Goal: Information Seeking & Learning: Learn about a topic

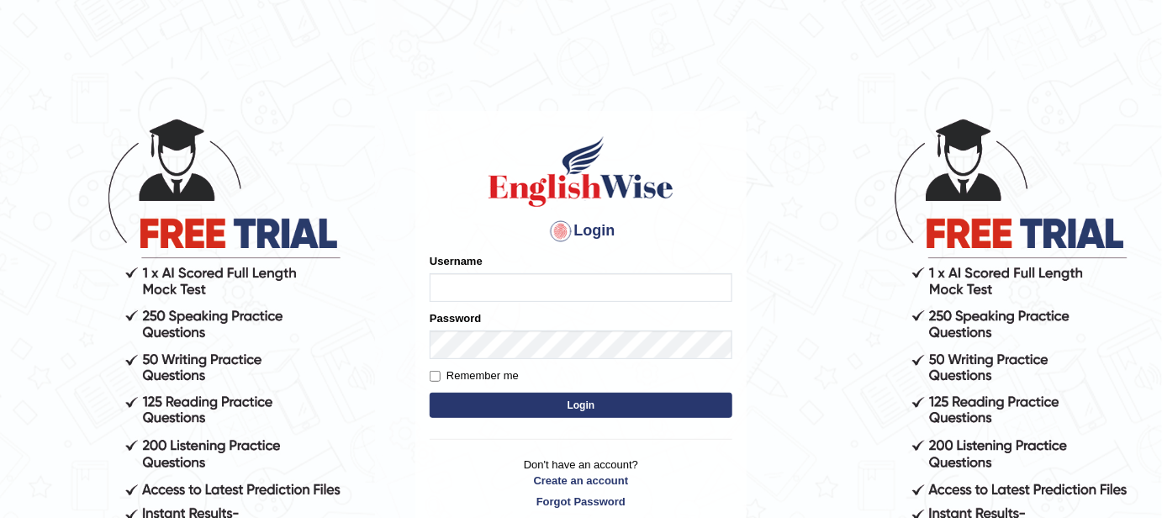
type input "FAridewala_123"
click at [533, 394] on button "Login" at bounding box center [581, 405] width 303 height 25
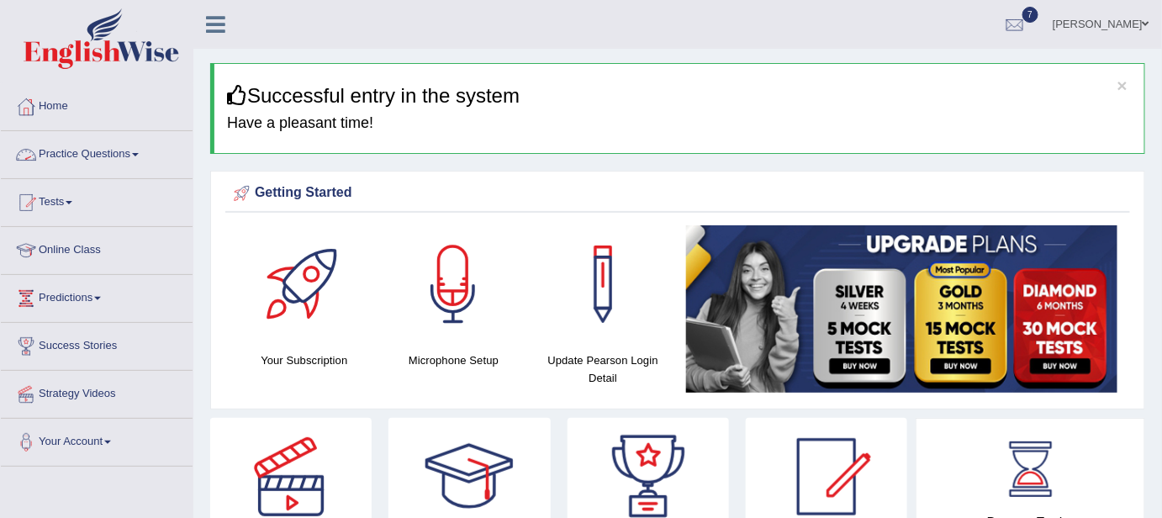
click at [76, 157] on link "Practice Questions" at bounding box center [97, 152] width 192 height 42
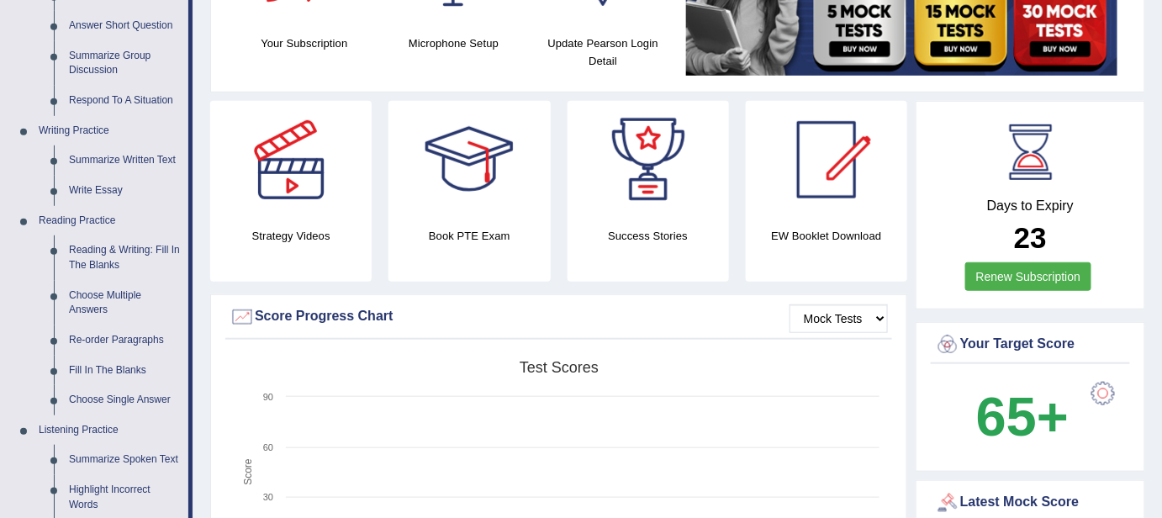
scroll to position [314, 0]
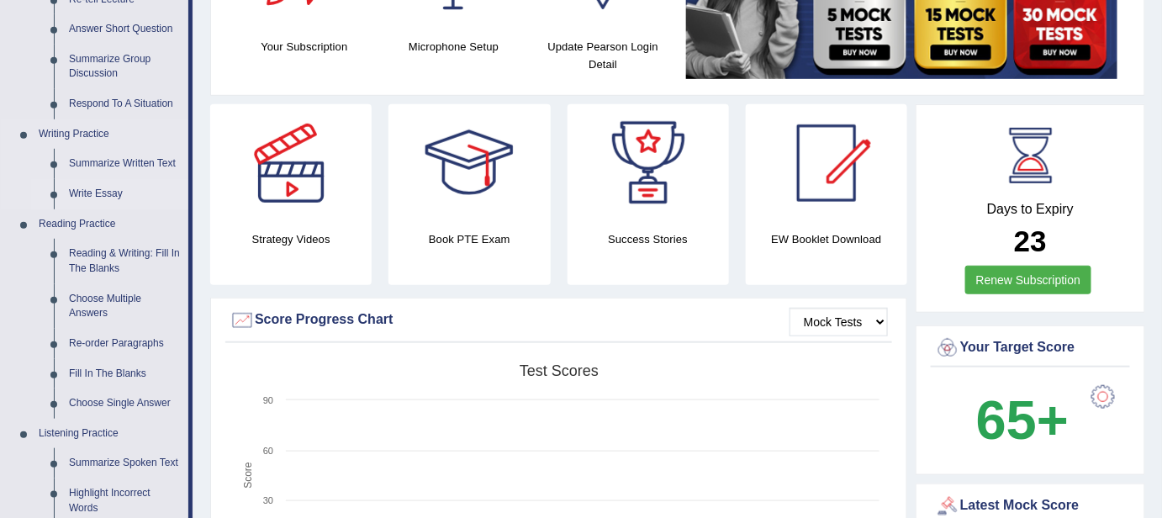
click at [98, 195] on link "Write Essay" at bounding box center [124, 194] width 127 height 30
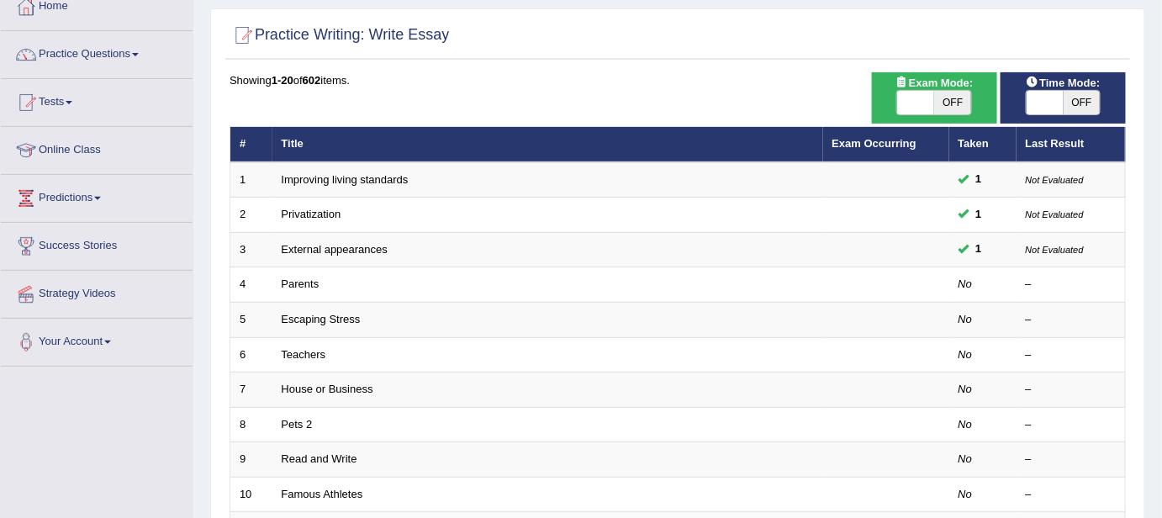
scroll to position [102, 0]
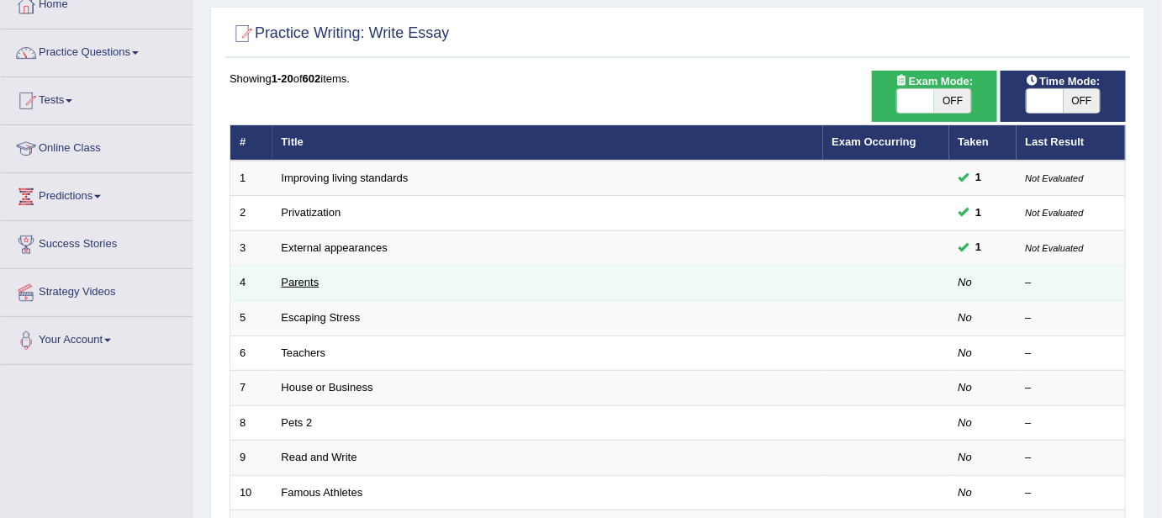
click at [306, 282] on link "Parents" at bounding box center [301, 282] width 38 height 13
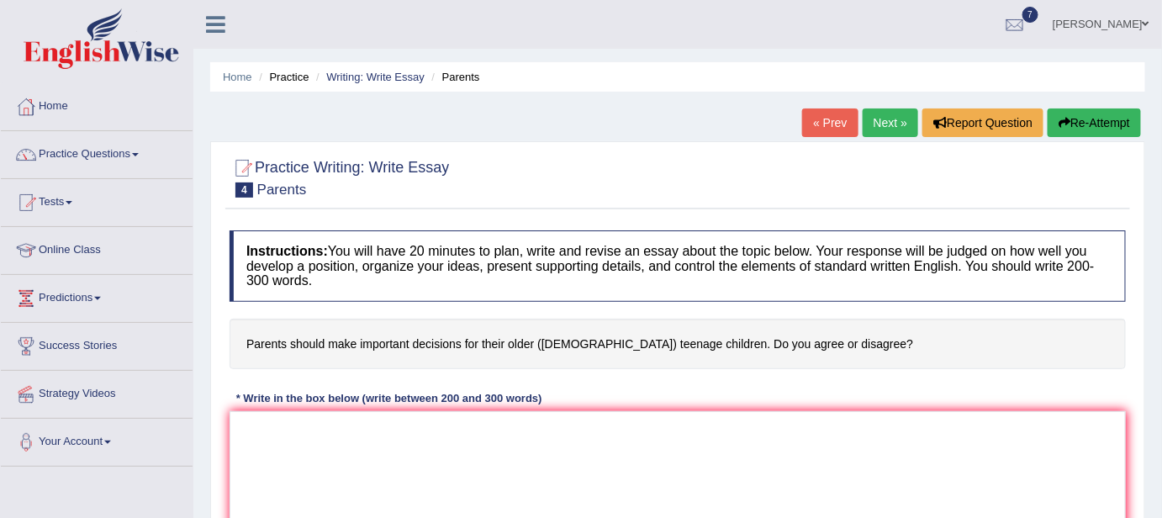
drag, startPoint x: 245, startPoint y: 341, endPoint x: 425, endPoint y: 388, distance: 186.7
click at [425, 388] on div "Instructions: You will have 20 minutes to plan, write and revise an essay about…" at bounding box center [677, 408] width 904 height 373
drag, startPoint x: 865, startPoint y: 344, endPoint x: 573, endPoint y: 347, distance: 291.7
click at [573, 347] on h4 "Parents should make important decisions for their older (15 to 18 year-old) tee…" at bounding box center [677, 344] width 896 height 51
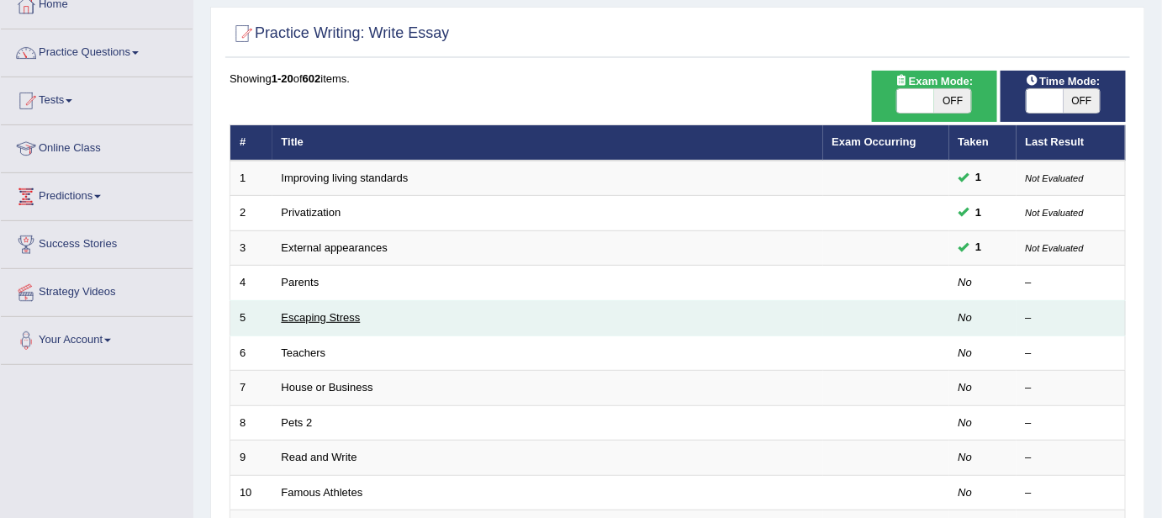
click at [283, 317] on link "Escaping Stress" at bounding box center [321, 317] width 79 height 13
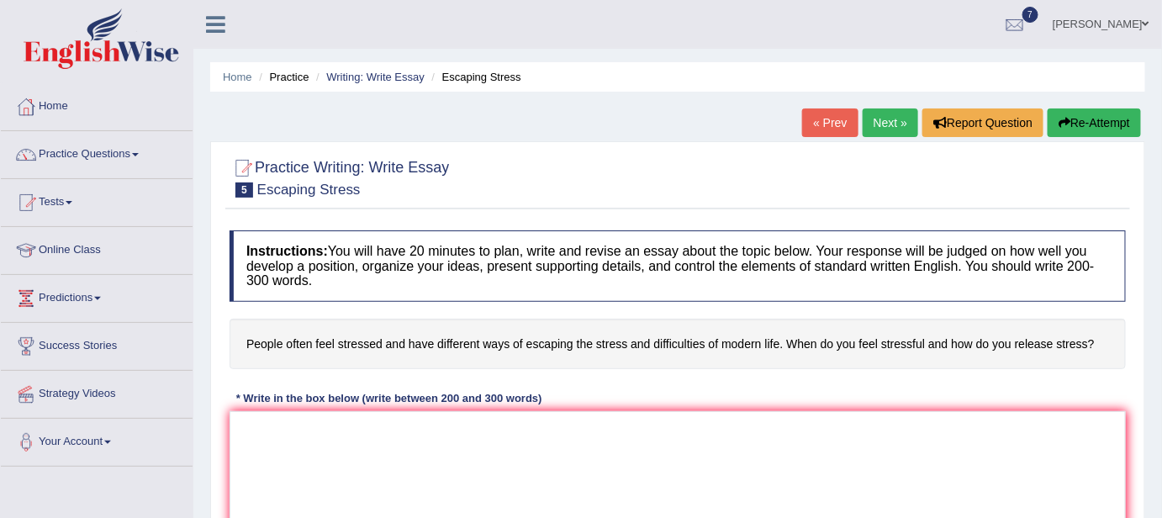
drag, startPoint x: 246, startPoint y: 344, endPoint x: 468, endPoint y: 345, distance: 221.9
click at [468, 345] on h4 "People often feel stressed and have different ways of escaping the stress and d…" at bounding box center [677, 344] width 896 height 51
drag, startPoint x: 251, startPoint y: 341, endPoint x: 558, endPoint y: 377, distance: 308.8
click at [558, 377] on div "Instructions: You will have 20 minutes to plan, write and revise an essay about…" at bounding box center [677, 408] width 904 height 373
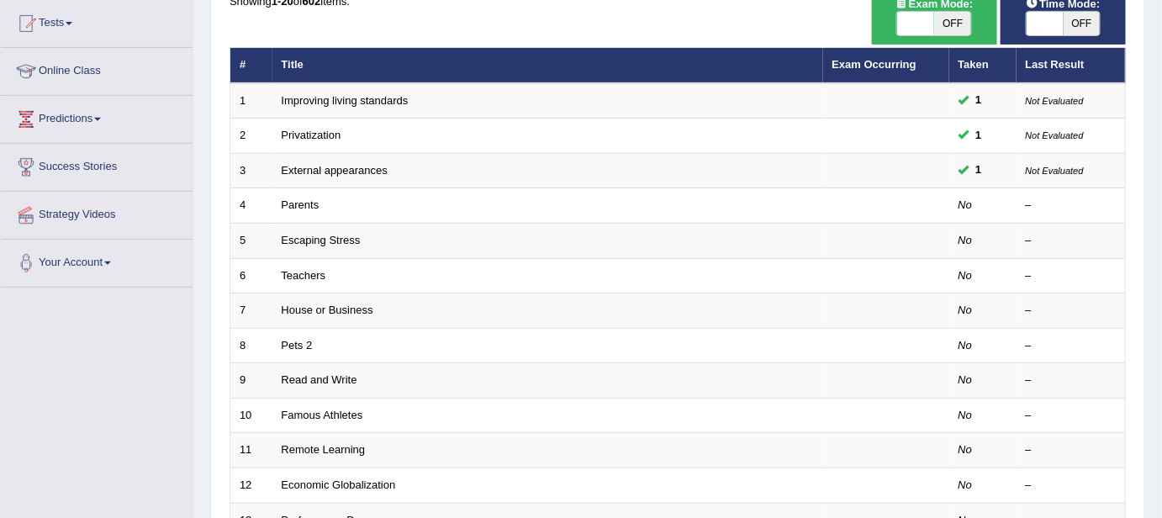
scroll to position [216, 0]
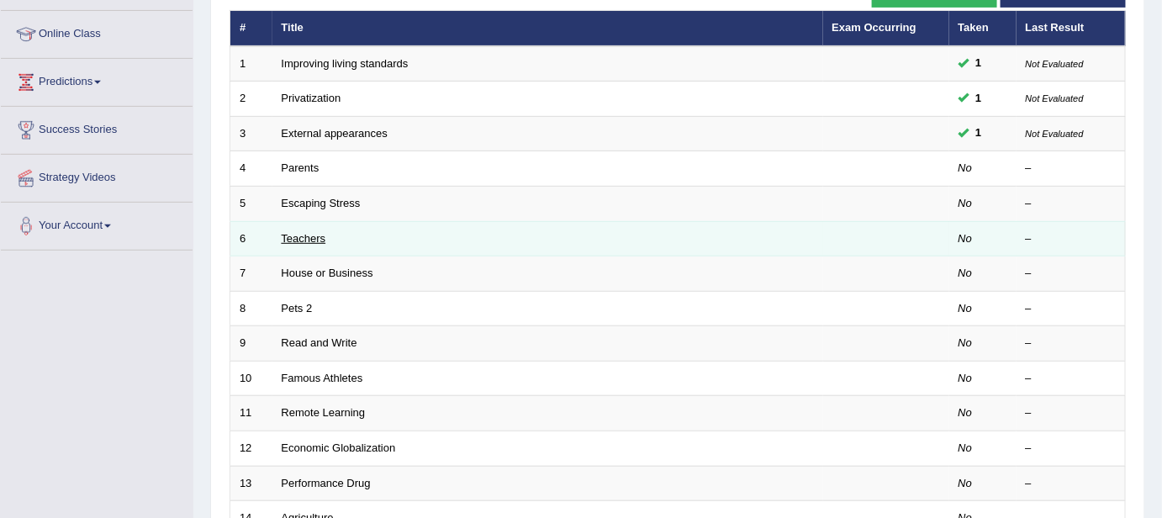
click at [314, 232] on link "Teachers" at bounding box center [304, 238] width 45 height 13
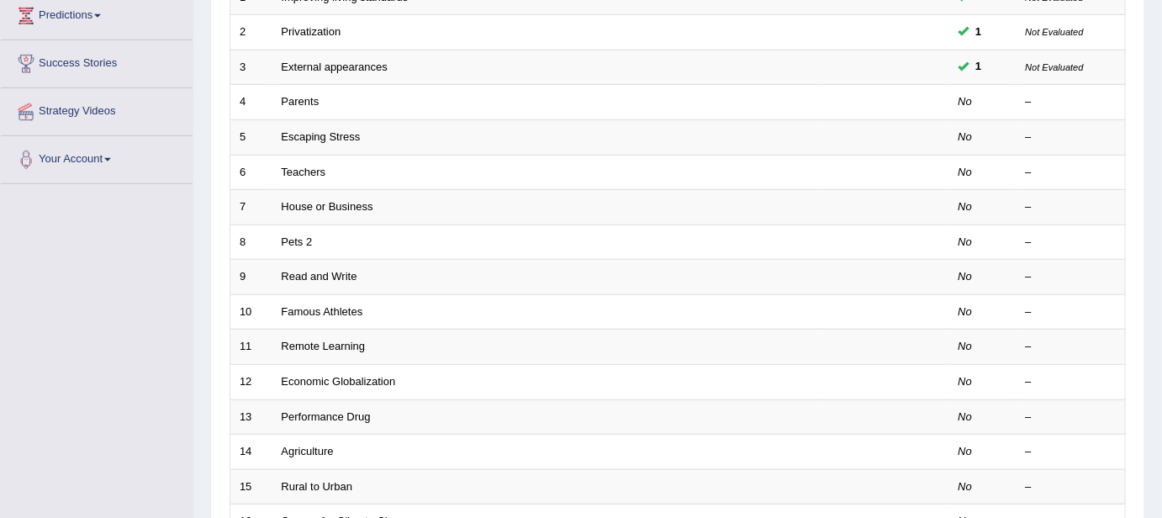
scroll to position [313, 0]
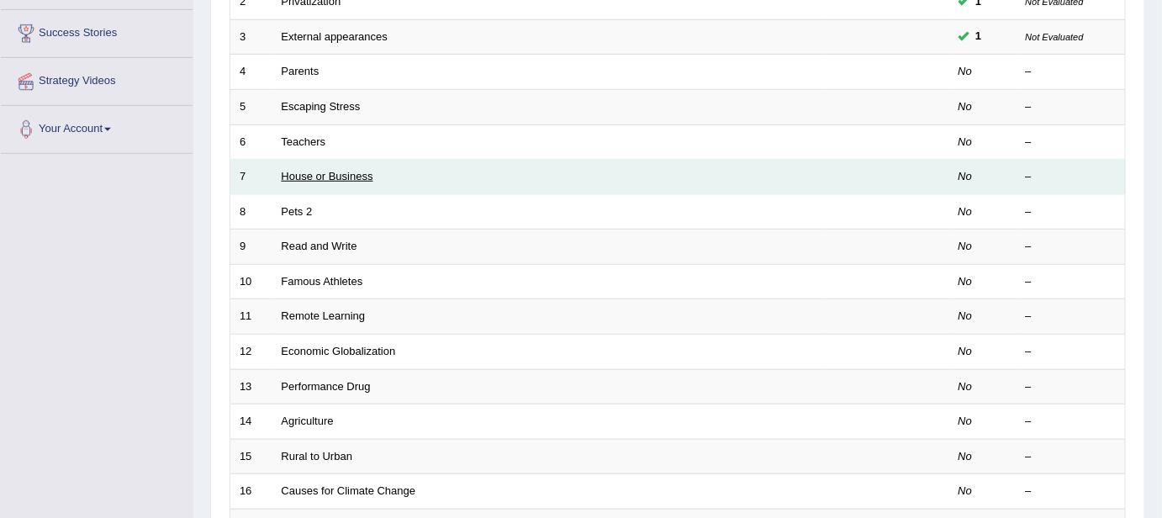
click at [317, 171] on link "House or Business" at bounding box center [328, 176] width 92 height 13
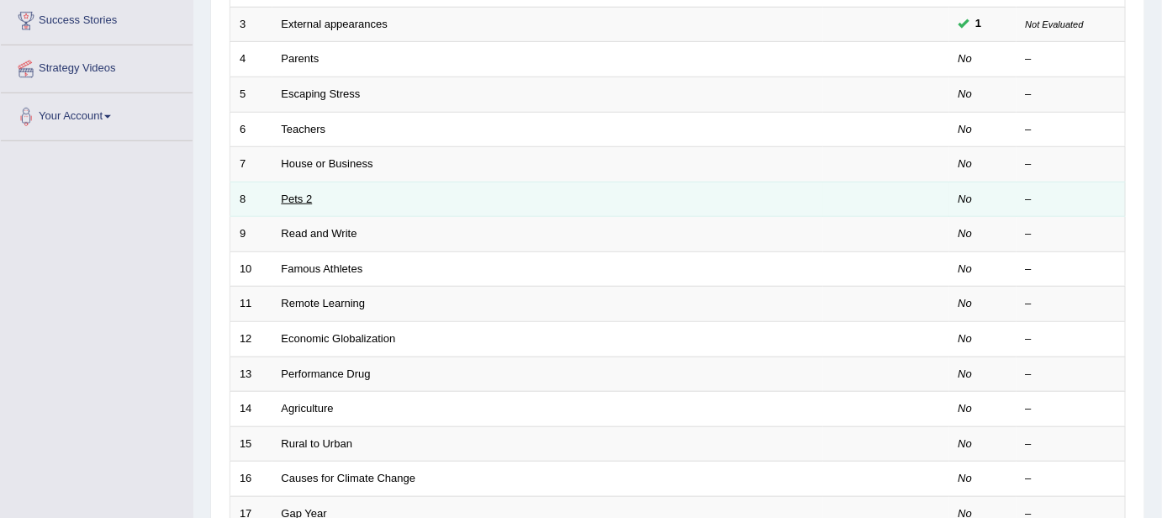
click at [300, 193] on link "Pets 2" at bounding box center [297, 198] width 31 height 13
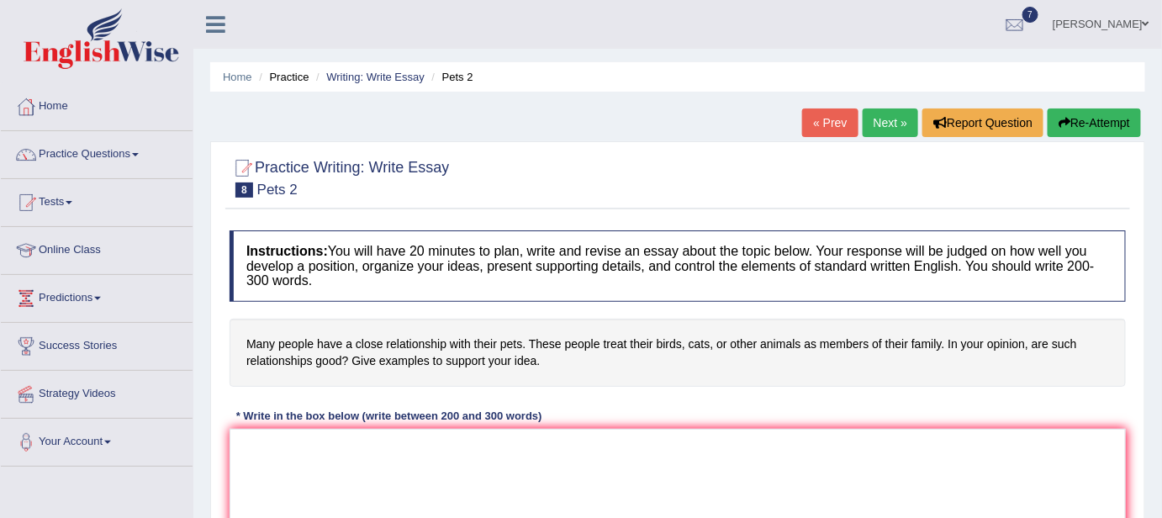
drag, startPoint x: 233, startPoint y: 341, endPoint x: 393, endPoint y: 368, distance: 161.9
click at [393, 368] on h4 "Many people have a close relationship with their pets. These people treat their…" at bounding box center [677, 353] width 896 height 68
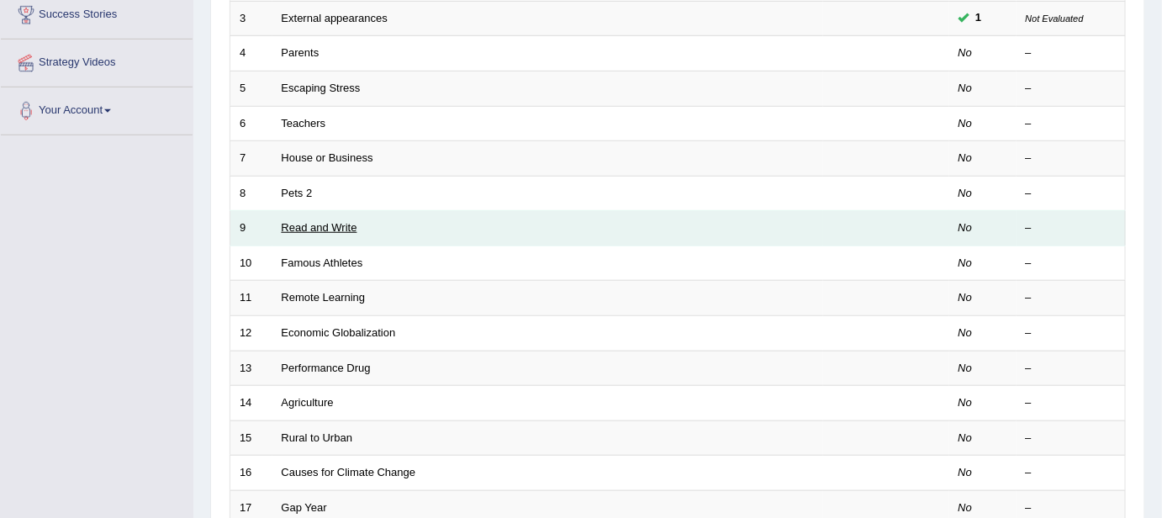
click at [337, 221] on link "Read and Write" at bounding box center [320, 227] width 76 height 13
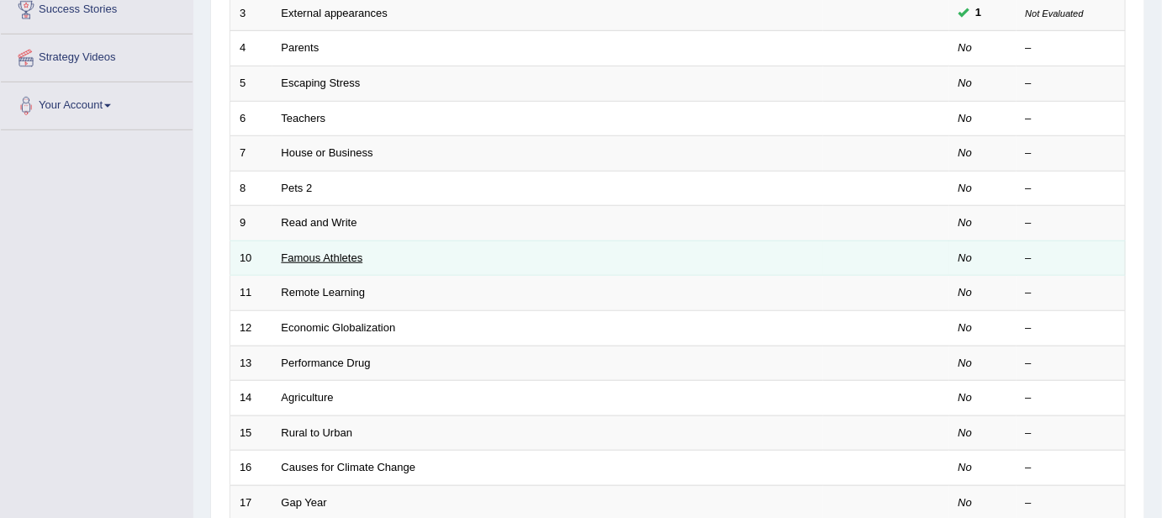
click at [327, 254] on link "Famous Athletes" at bounding box center [323, 257] width 82 height 13
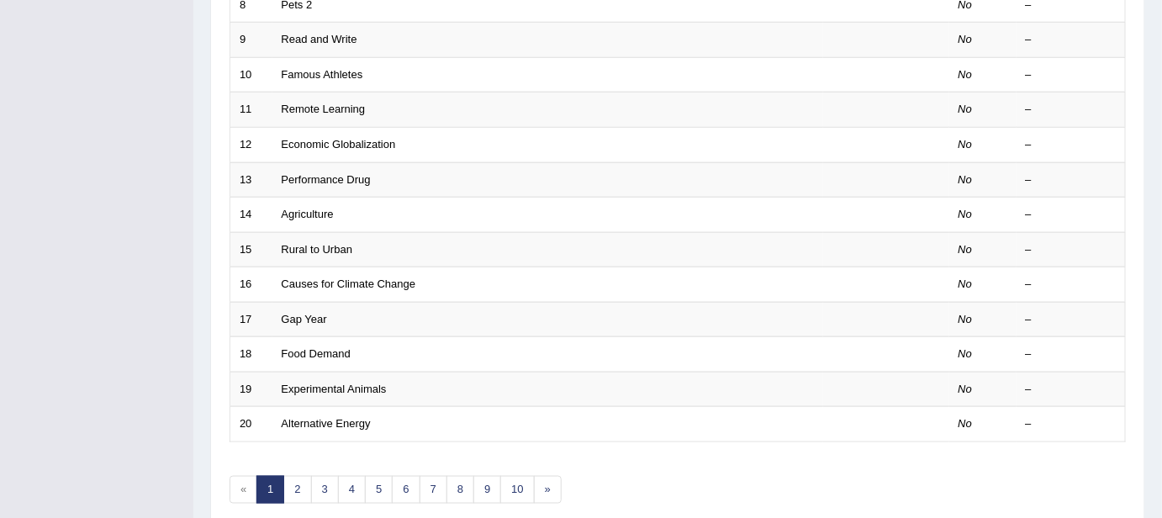
scroll to position [524, 0]
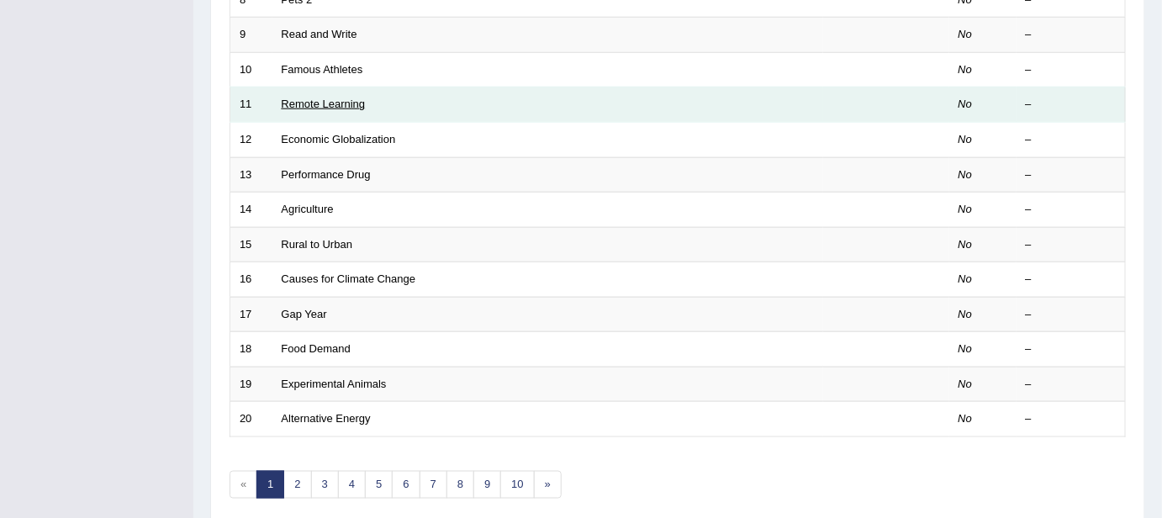
click at [347, 101] on link "Remote Learning" at bounding box center [324, 103] width 84 height 13
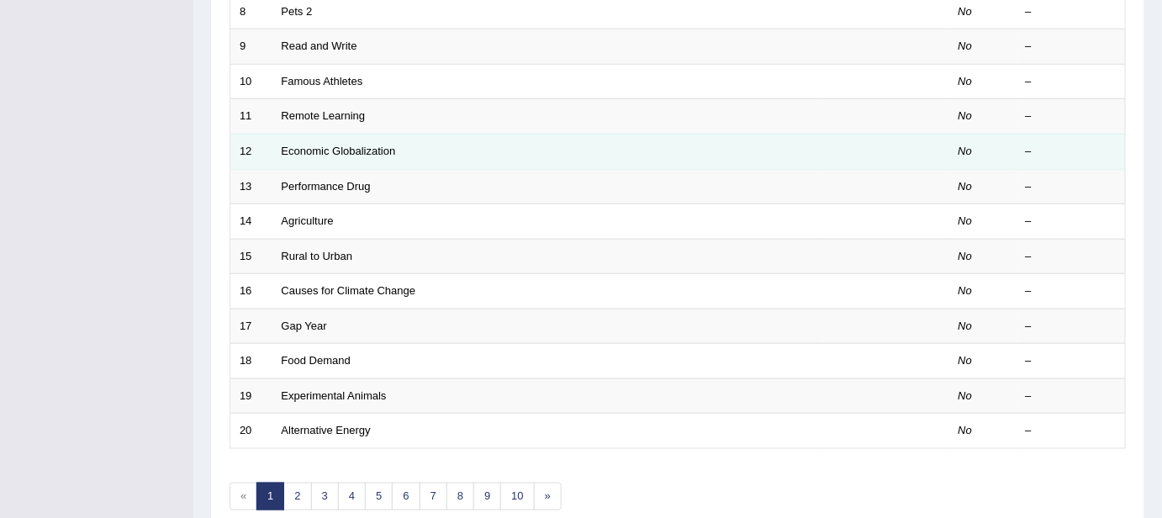
click at [339, 152] on td "Economic Globalization" at bounding box center [547, 151] width 551 height 35
click at [340, 145] on link "Economic Globalization" at bounding box center [339, 151] width 114 height 13
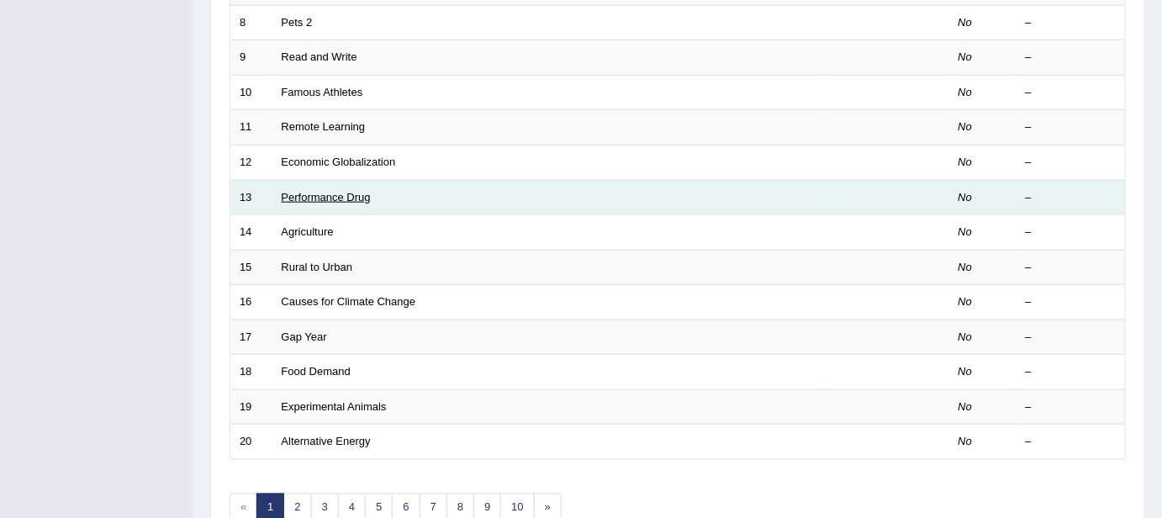
click at [315, 191] on link "Performance Drug" at bounding box center [326, 197] width 89 height 13
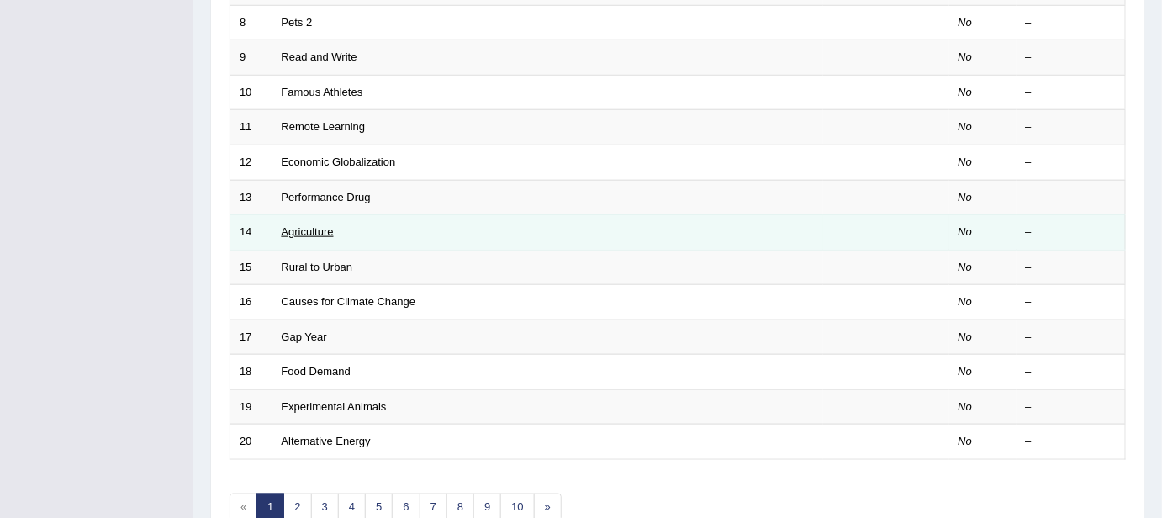
click at [323, 227] on link "Agriculture" at bounding box center [308, 231] width 52 height 13
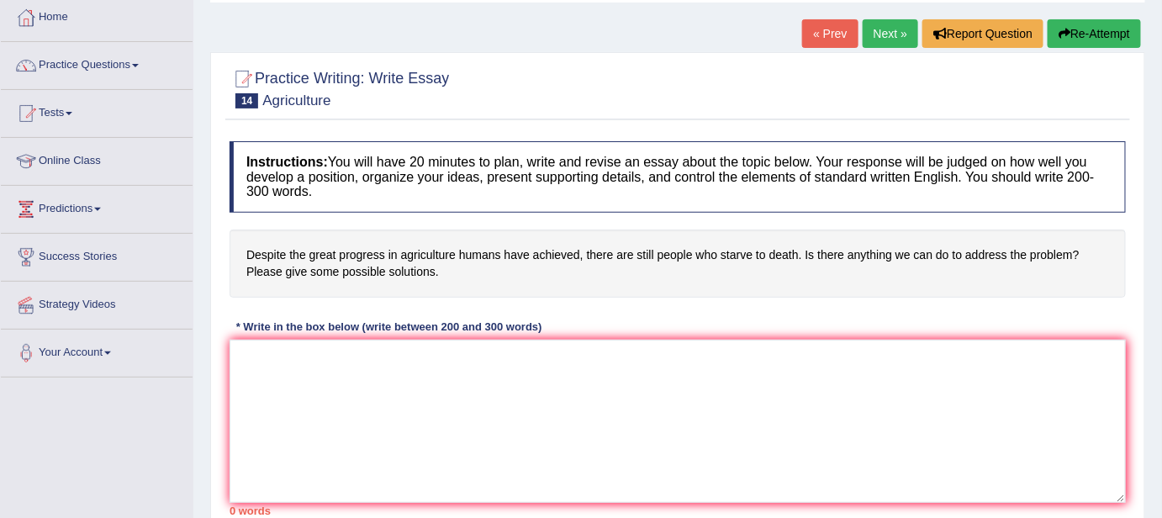
scroll to position [62, 0]
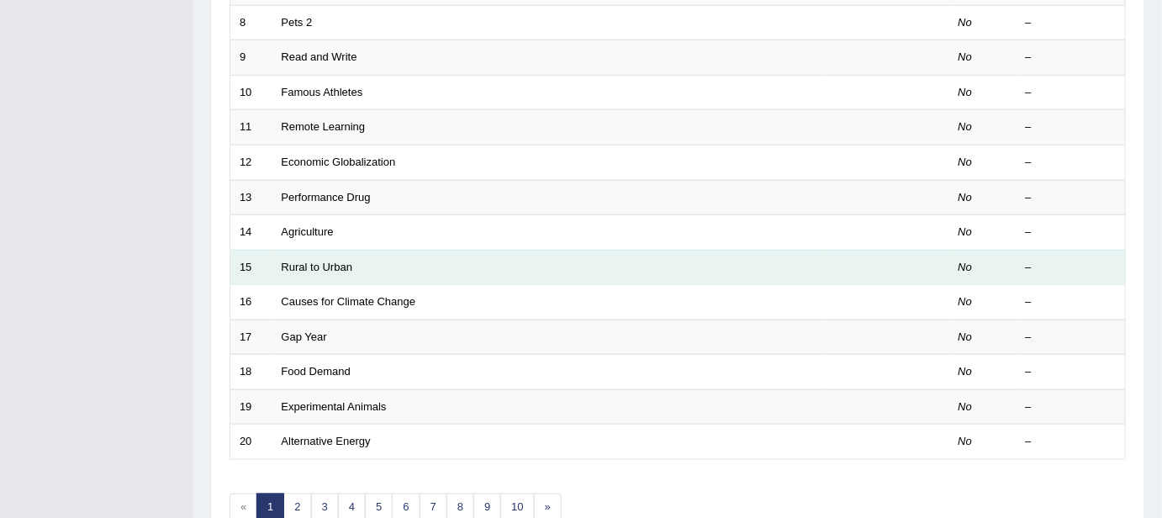
click at [403, 252] on td "Rural to Urban" at bounding box center [547, 267] width 551 height 35
click at [323, 262] on link "Rural to Urban" at bounding box center [317, 267] width 71 height 13
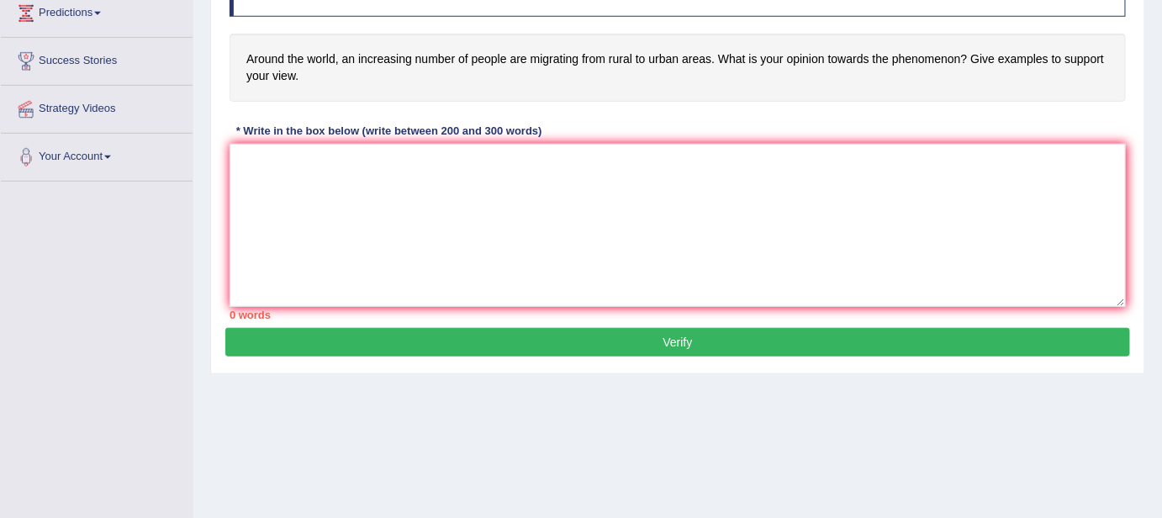
scroll to position [280, 0]
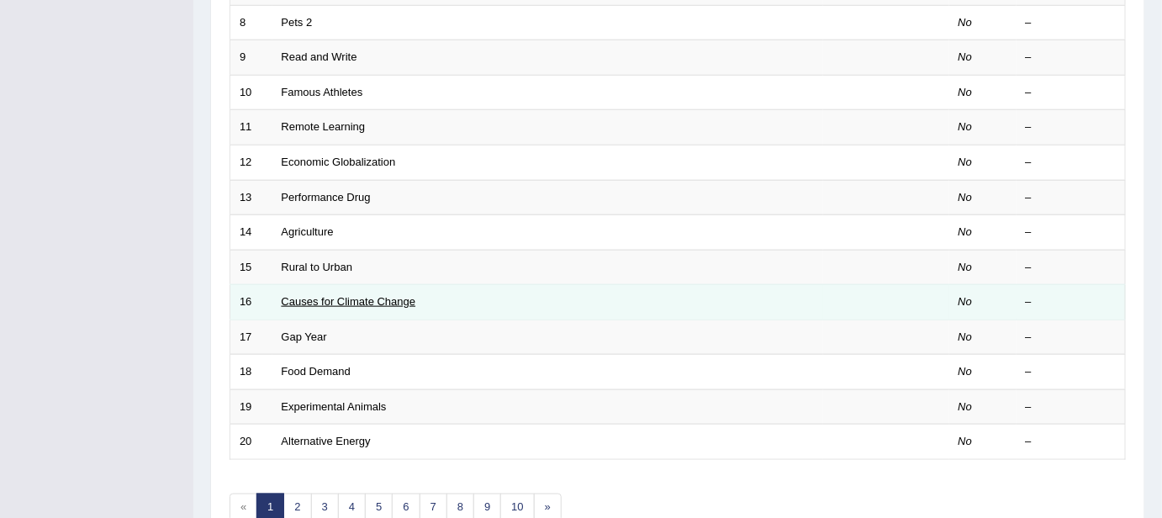
click at [377, 299] on link "Causes for Climate Change" at bounding box center [349, 301] width 134 height 13
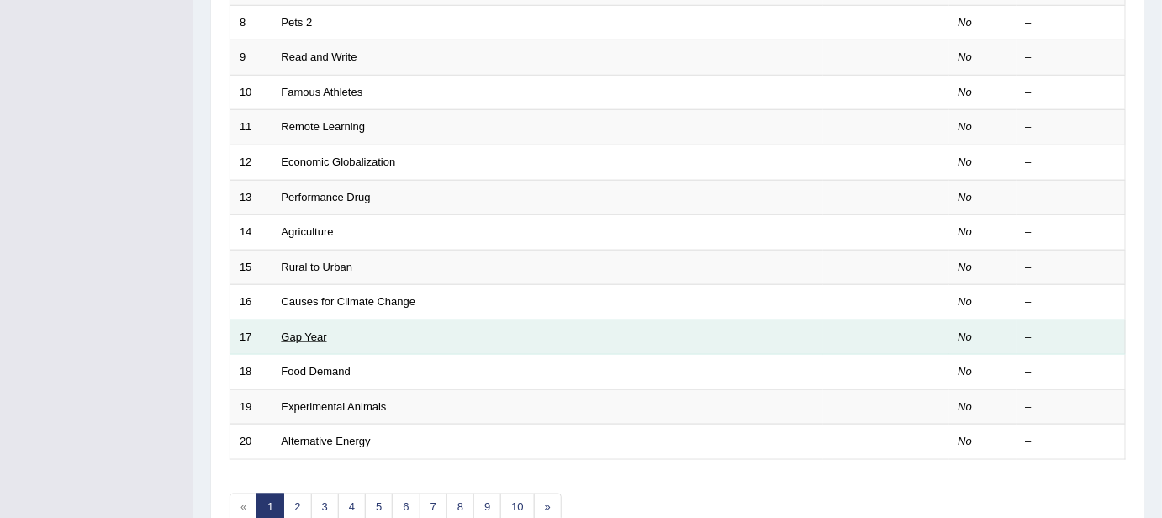
click at [317, 330] on link "Gap Year" at bounding box center [304, 336] width 45 height 13
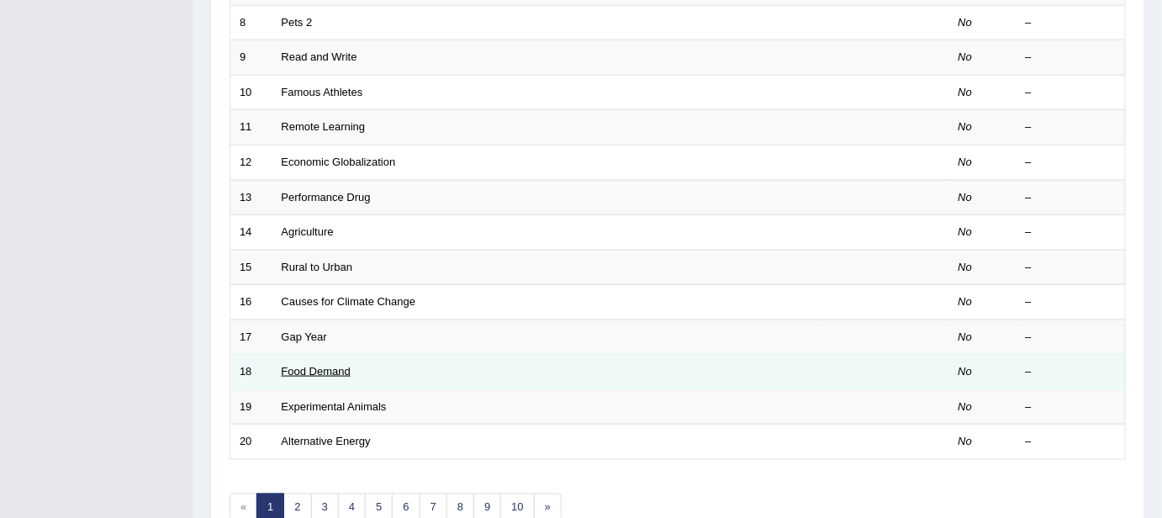
click at [302, 365] on link "Food Demand" at bounding box center [316, 371] width 69 height 13
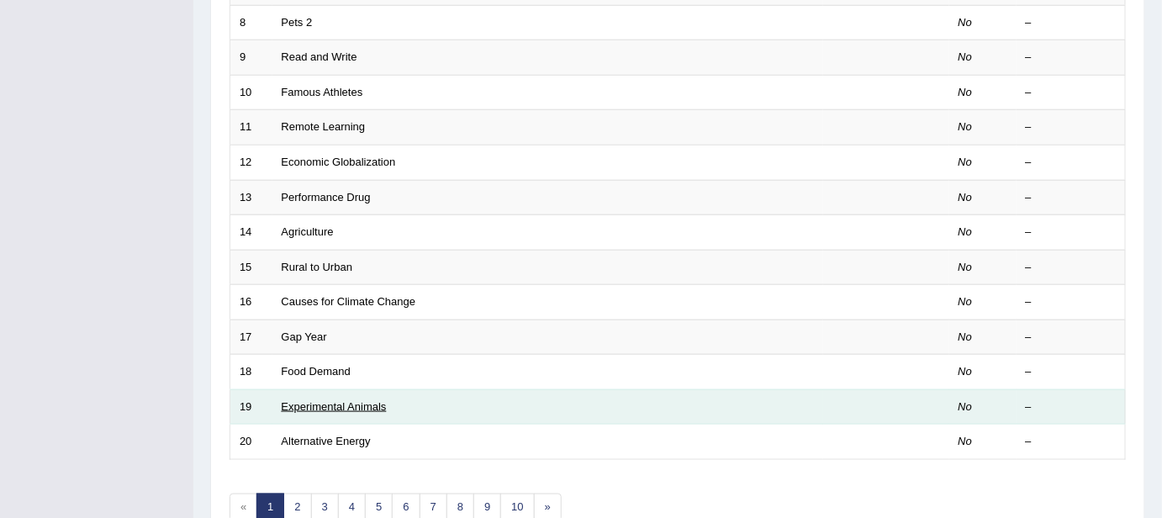
click at [320, 400] on link "Experimental Animals" at bounding box center [334, 406] width 105 height 13
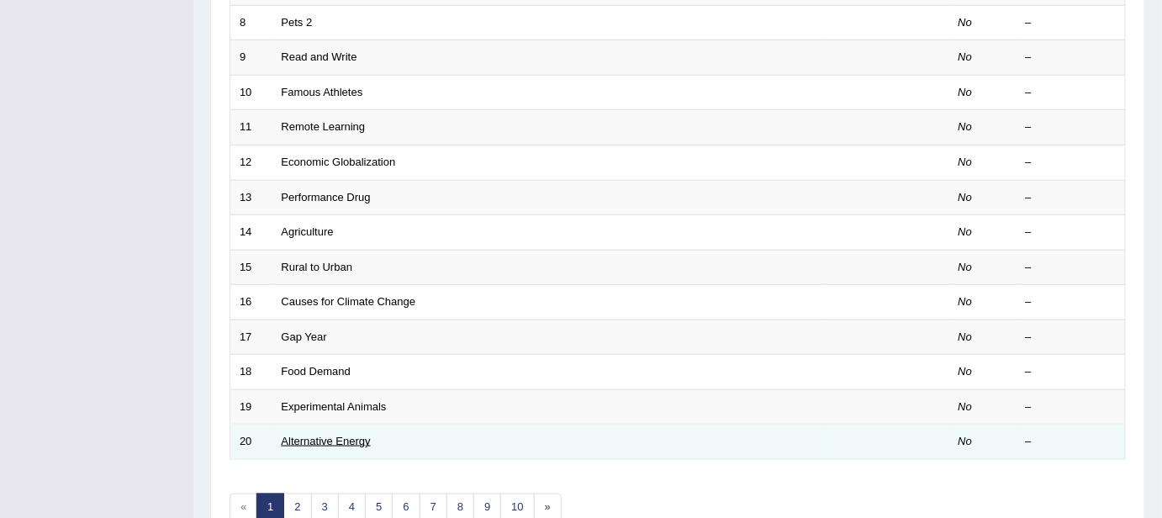
click at [298, 438] on link "Alternative Energy" at bounding box center [326, 441] width 89 height 13
